Goal: Find specific page/section: Find specific page/section

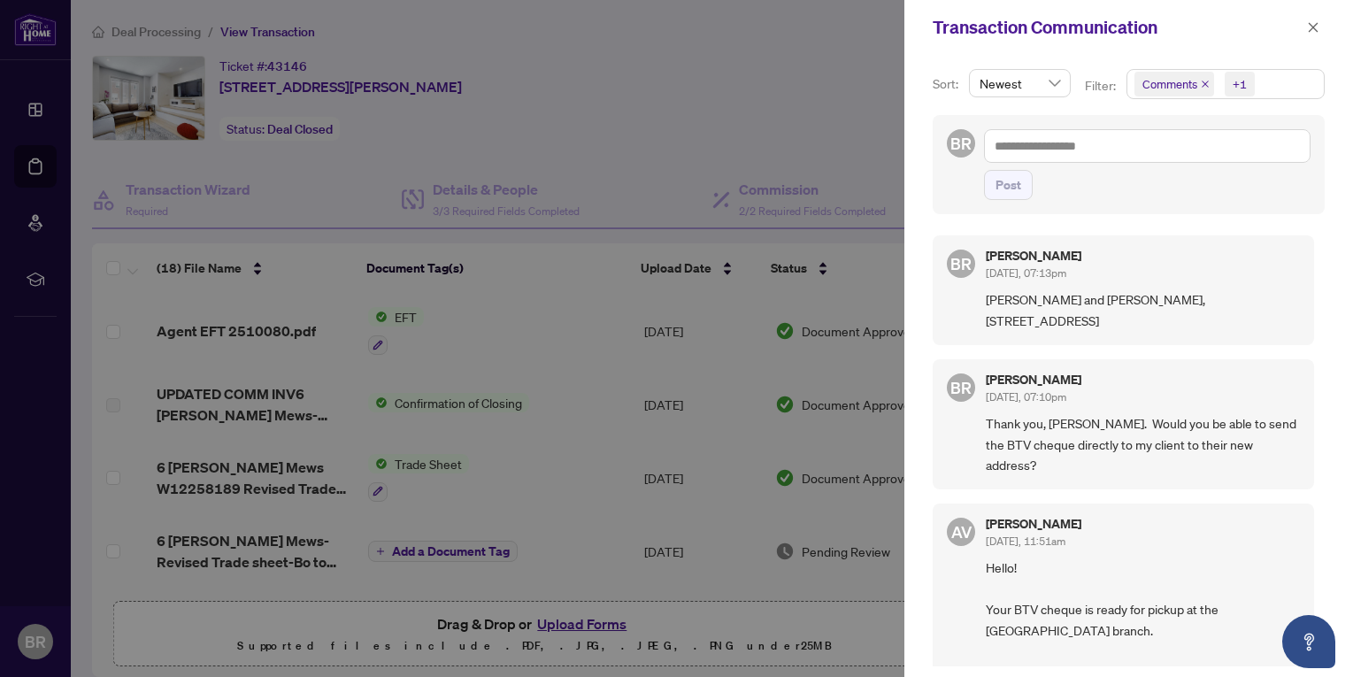
scroll to position [4, 0]
click at [1307, 27] on icon "close" at bounding box center [1313, 27] width 12 height 12
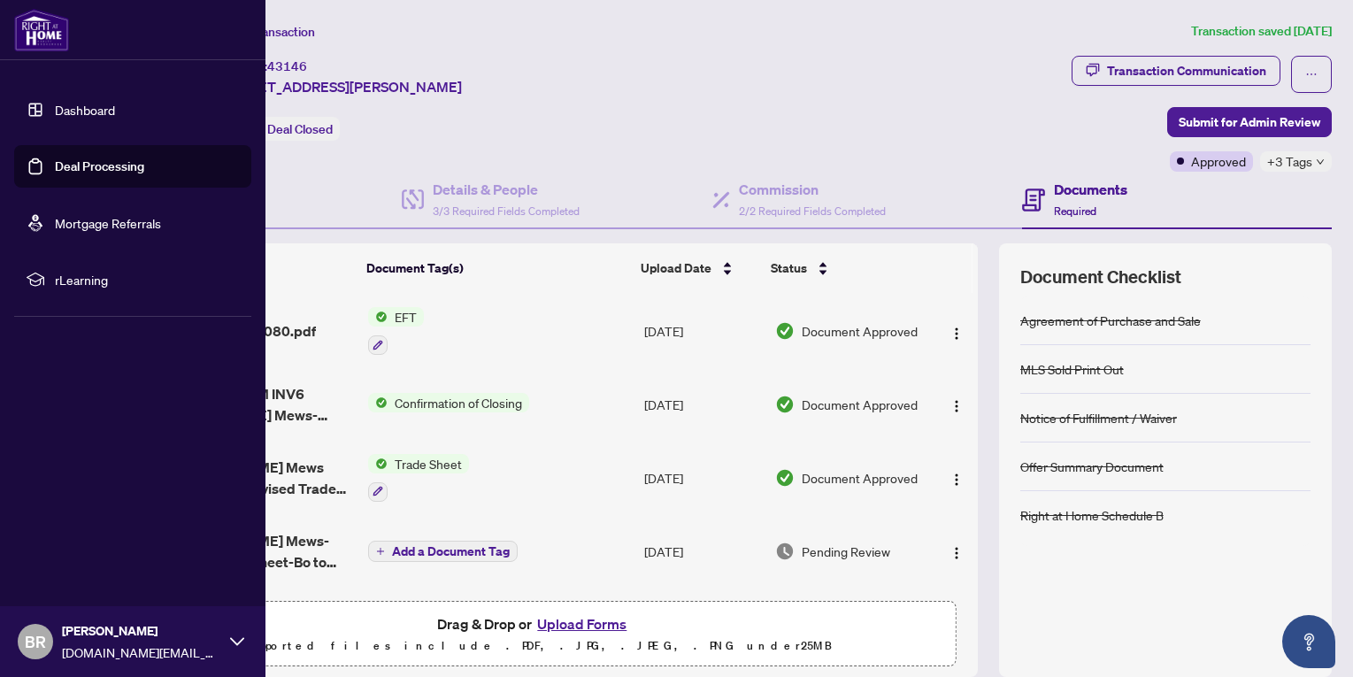
click at [84, 104] on link "Dashboard" at bounding box center [85, 110] width 60 height 16
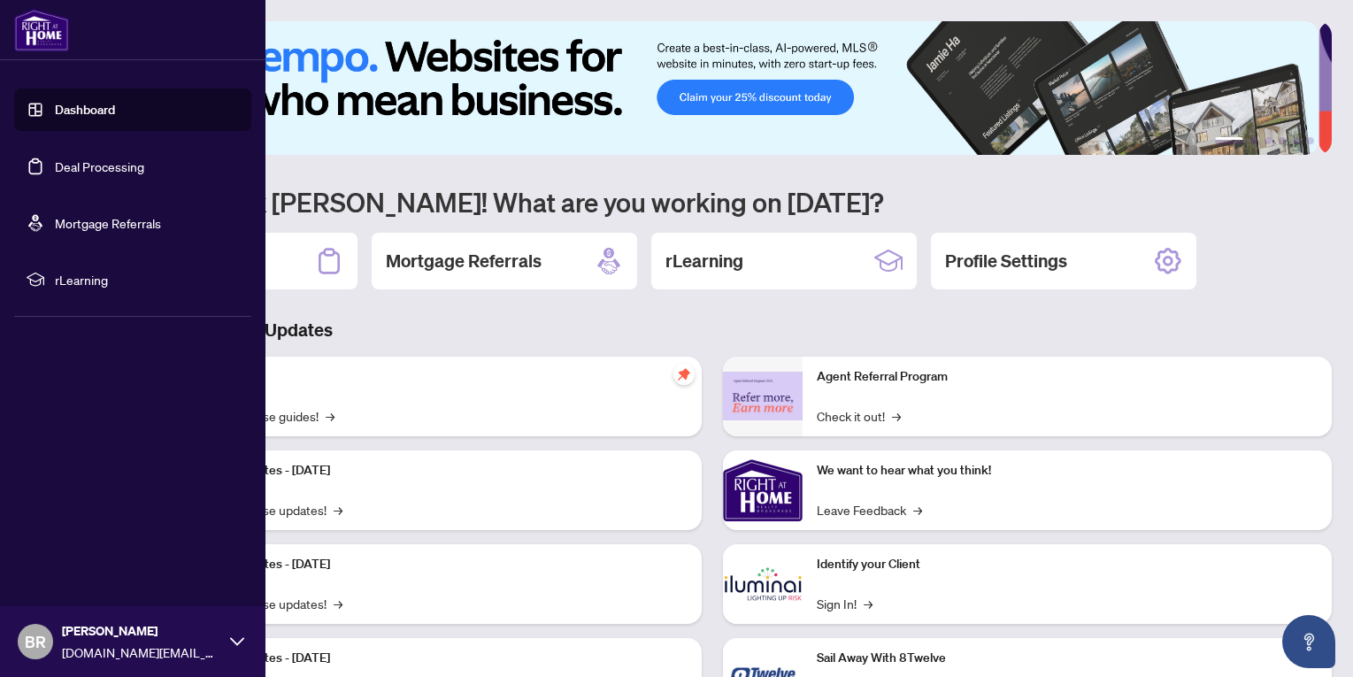
click at [87, 165] on link "Deal Processing" at bounding box center [99, 166] width 89 height 16
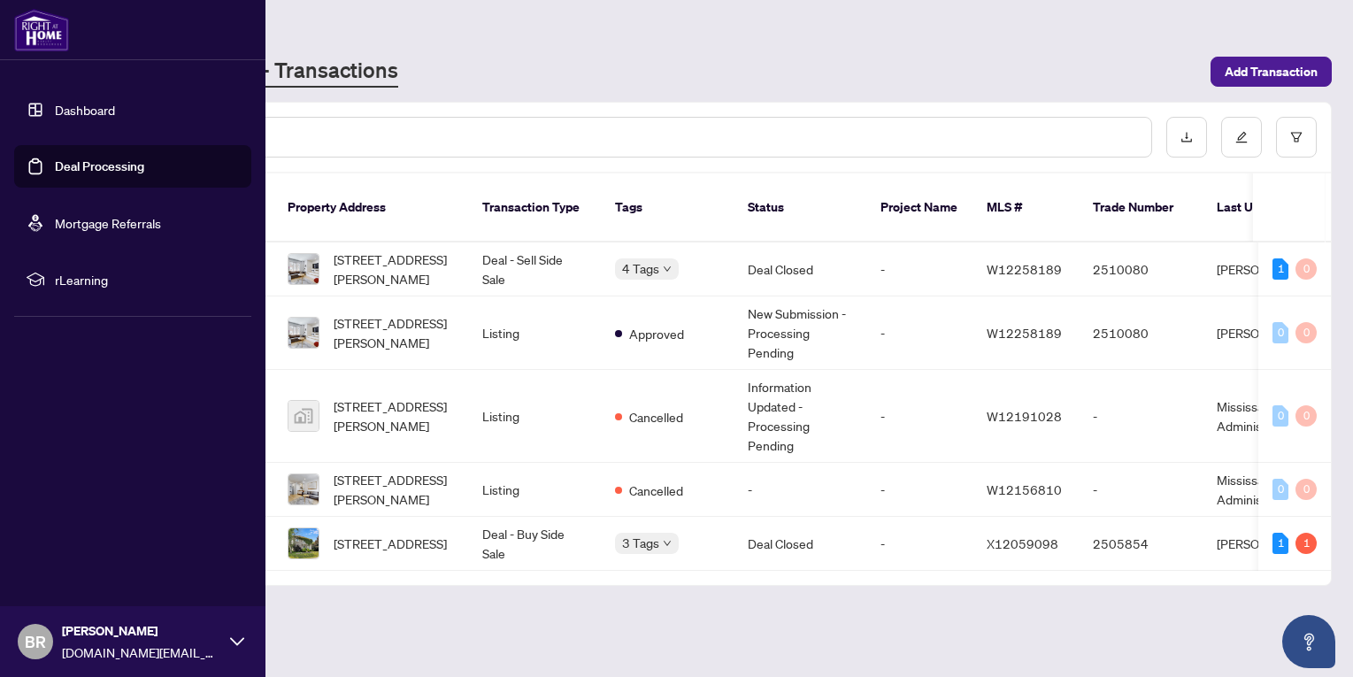
click at [78, 165] on link "Deal Processing" at bounding box center [99, 166] width 89 height 16
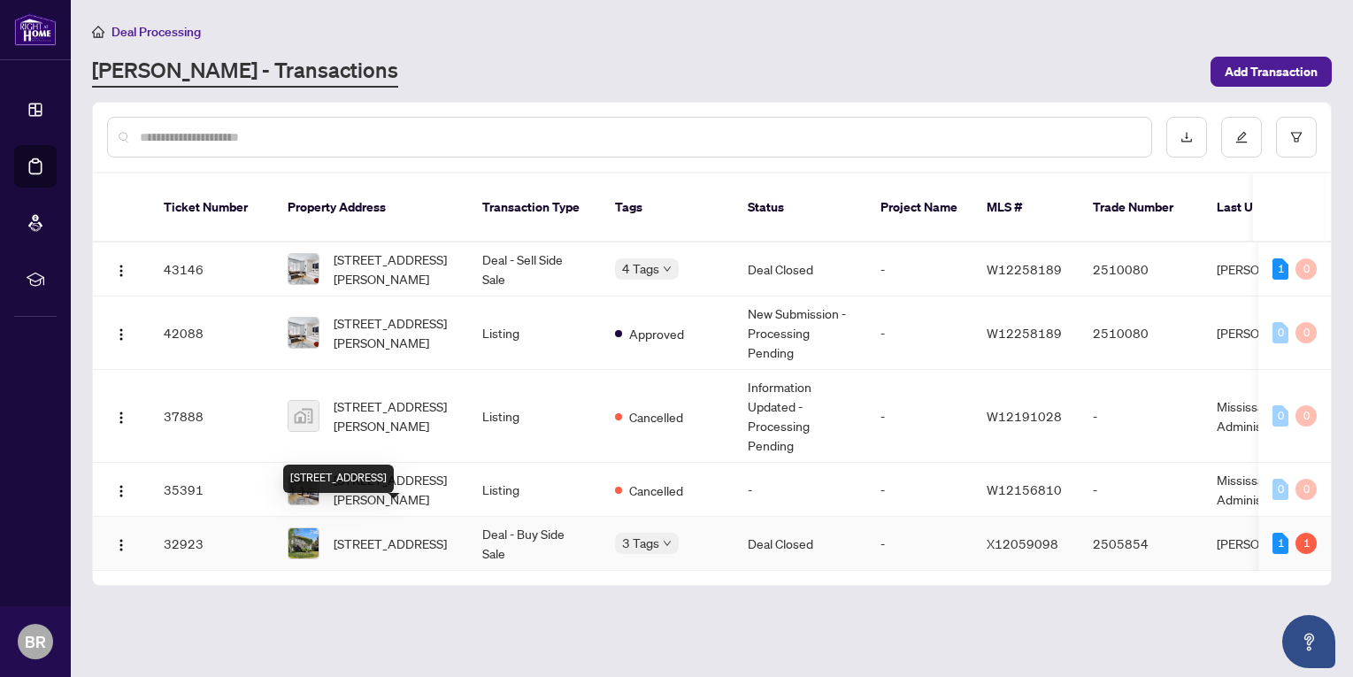
click at [372, 533] on span "[STREET_ADDRESS]" at bounding box center [390, 542] width 113 height 19
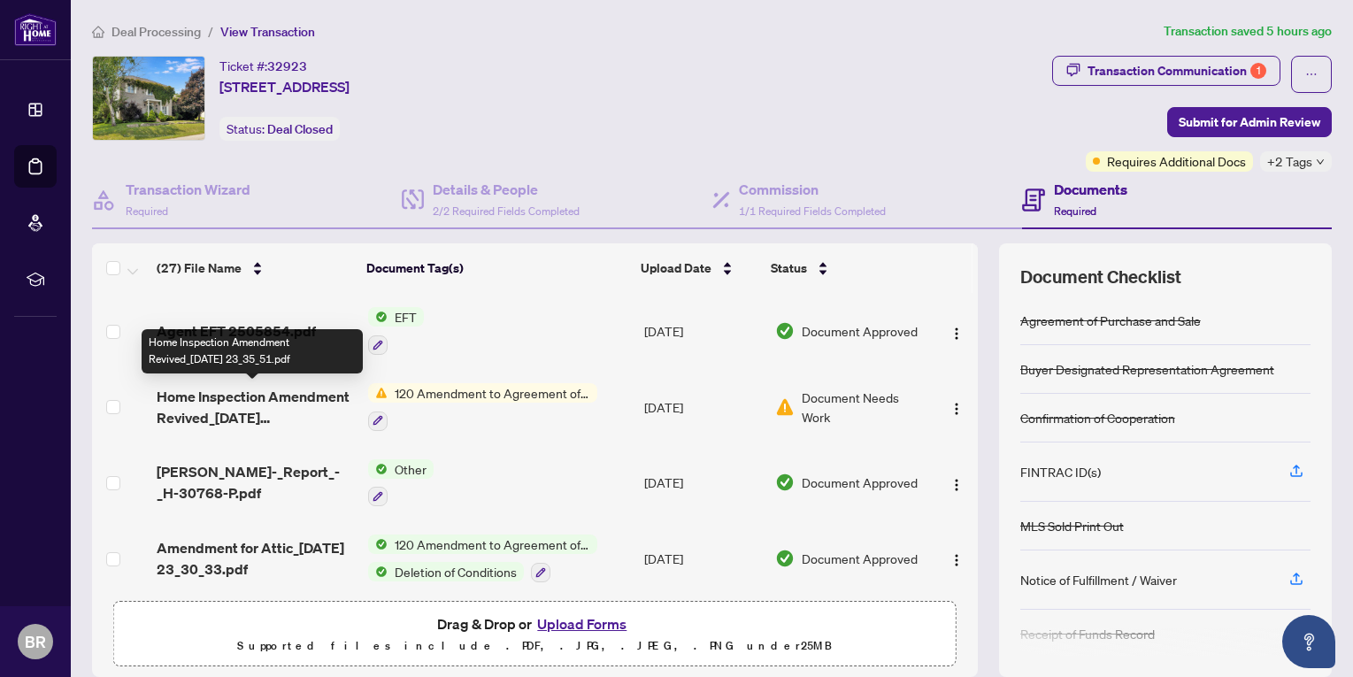
click at [272, 414] on span "Home Inspection Amendment Revived_[DATE] 23_35_51.pdf" at bounding box center [255, 407] width 197 height 42
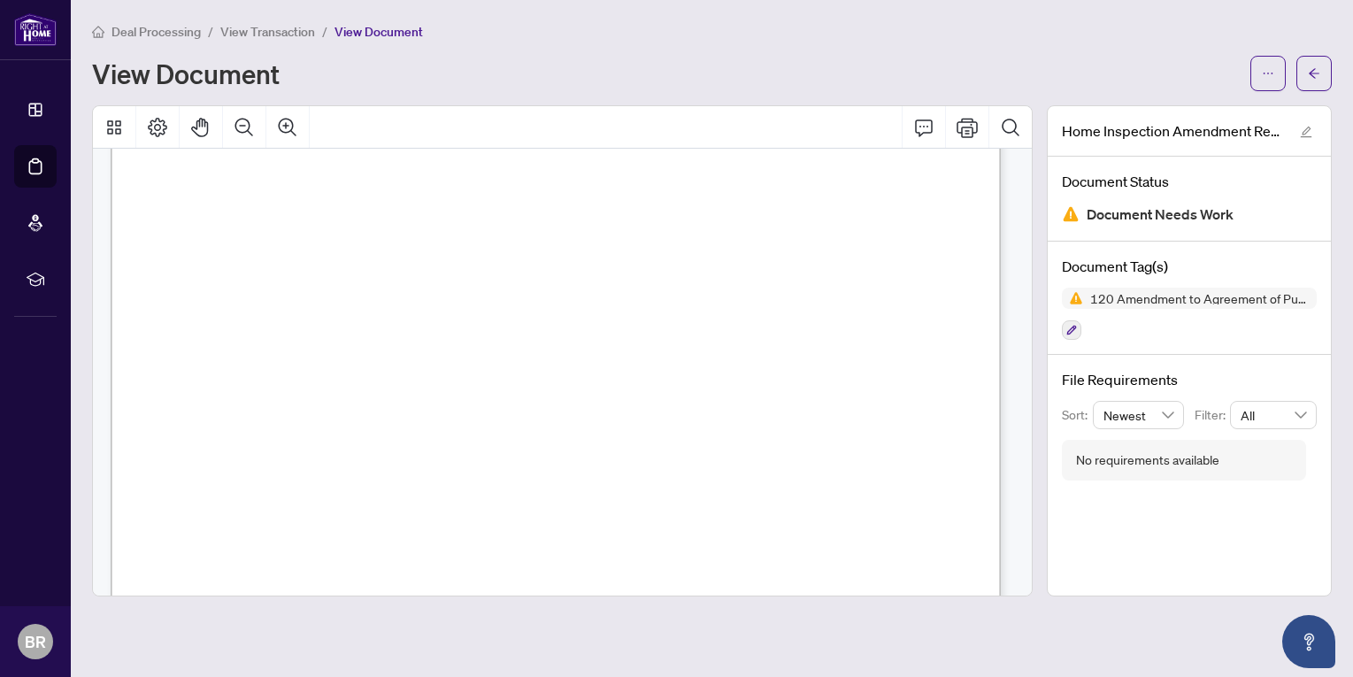
scroll to position [1769, 0]
click at [1304, 73] on button "button" at bounding box center [1313, 73] width 35 height 35
